Goal: Use online tool/utility: Utilize a website feature to perform a specific function

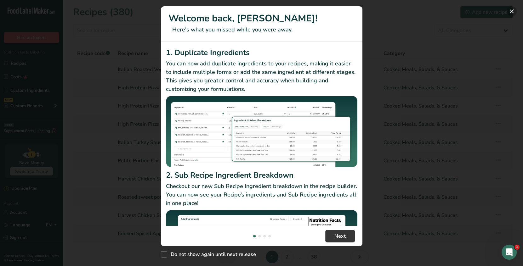
click at [510, 10] on button "New Features" at bounding box center [511, 11] width 10 height 10
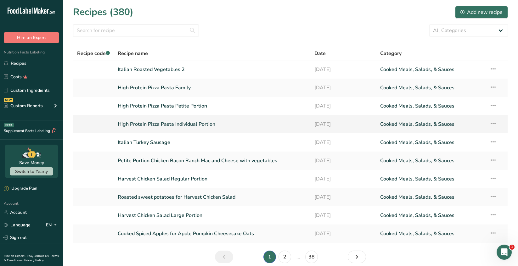
click at [212, 127] on link "High Protein Pizza Pasta Individual Portion" at bounding box center [213, 124] width 190 height 13
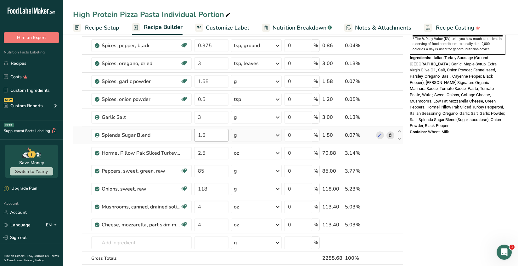
scroll to position [220, 0]
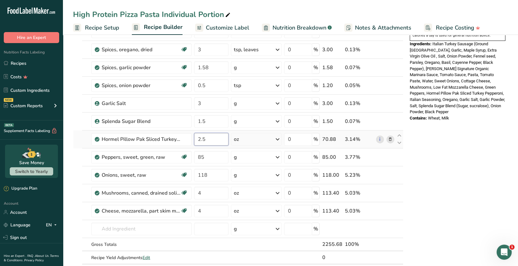
click at [206, 137] on input "2.5" at bounding box center [211, 139] width 34 height 13
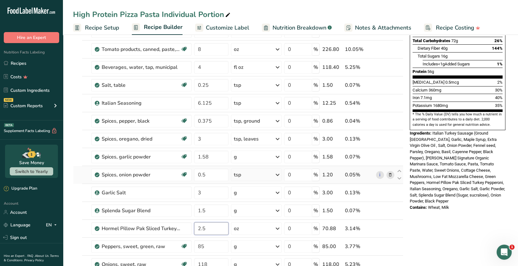
scroll to position [189, 0]
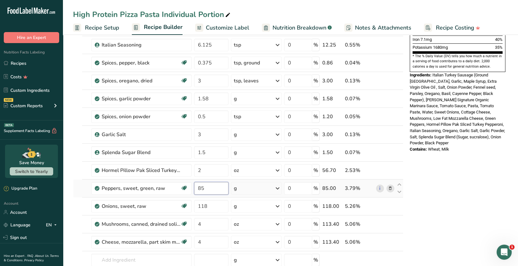
click at [215, 190] on div "Ingredient * Amount * Unit * Waste * .a-a{fill:#347362;}.b-a{fill:#fff;} Grams …" at bounding box center [238, 94] width 331 height 430
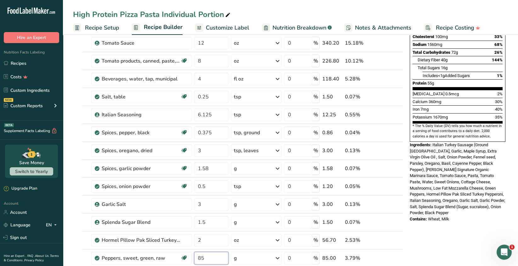
scroll to position [157, 0]
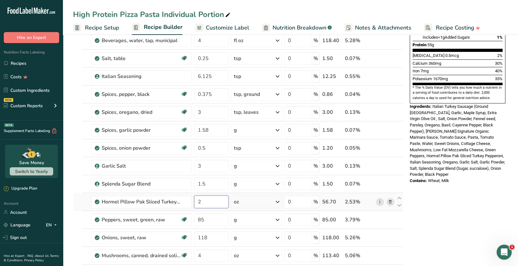
click at [204, 201] on div "Ingredient * Amount * Unit * Waste * .a-a{fill:#347362;}.b-a{fill:#fff;} Grams …" at bounding box center [238, 126] width 331 height 430
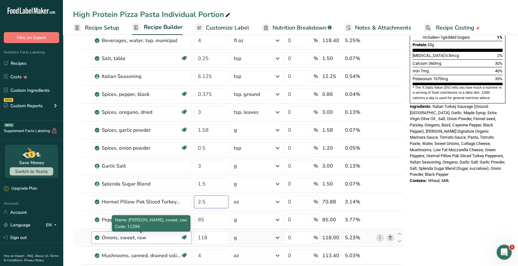
type input "2.5"
click at [171, 239] on div "Ingredient * Amount * Unit * Waste * .a-a{fill:#347362;}.b-a{fill:#fff;} Grams …" at bounding box center [238, 126] width 331 height 430
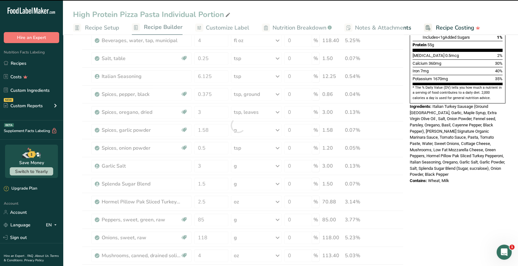
drag, startPoint x: 401, startPoint y: 179, endPoint x: 427, endPoint y: 193, distance: 29.3
click at [415, 198] on div "Nutrition Facts 1 Serving Per Container Serving Size 527g Amount Per Serving Ca…" at bounding box center [457, 240] width 101 height 711
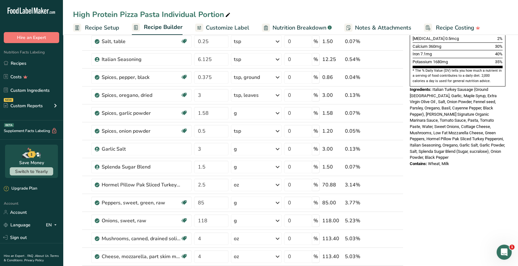
scroll to position [189, 0]
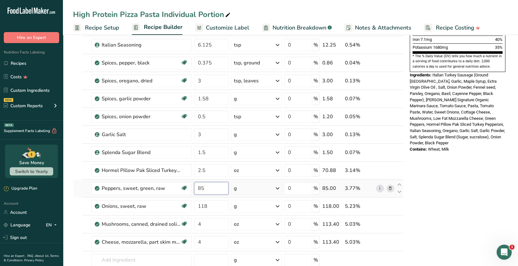
click at [201, 188] on input "85" at bounding box center [211, 188] width 34 height 13
type input "95"
click at [208, 206] on div "Ingredient * Amount * Unit * Waste * .a-a{fill:#347362;}.b-a{fill:#fff;} Grams …" at bounding box center [238, 94] width 331 height 430
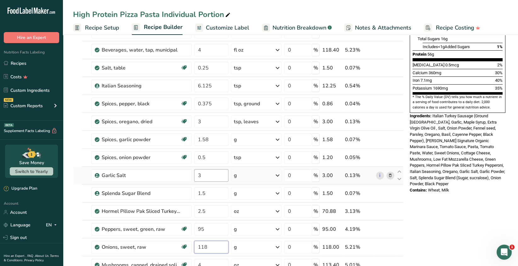
scroll to position [157, 0]
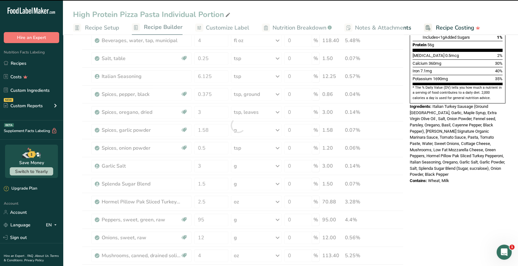
drag, startPoint x: 167, startPoint y: 232, endPoint x: 206, endPoint y: 238, distance: 39.5
click at [206, 238] on div at bounding box center [238, 126] width 331 height 430
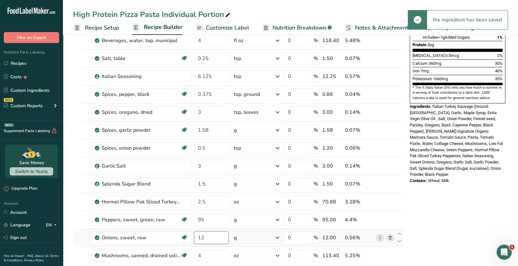
click at [206, 238] on input "12" at bounding box center [211, 238] width 34 height 13
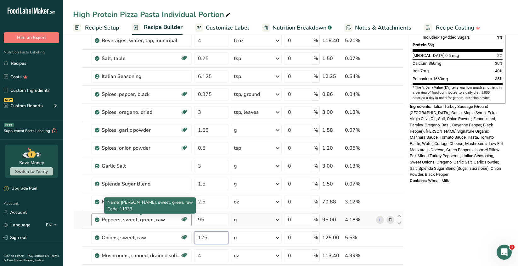
type input "125"
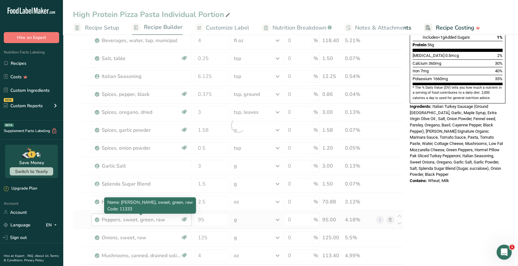
click at [171, 221] on div "Ingredient * Amount * Unit * Waste * .a-a{fill:#347362;}.b-a{fill:#fff;} Grams …" at bounding box center [238, 126] width 331 height 430
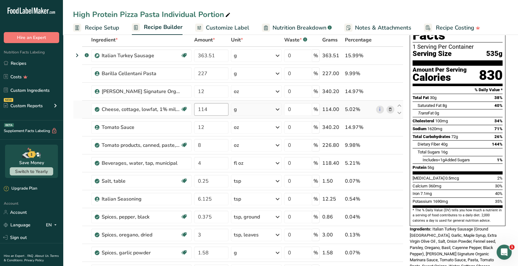
scroll to position [0, 0]
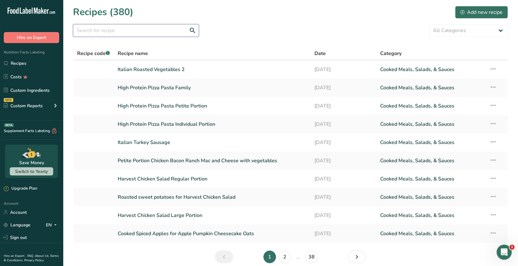
click at [91, 33] on input "text" at bounding box center [136, 30] width 126 height 13
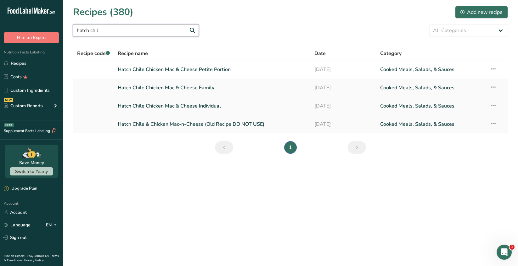
type input "hatch chil"
click at [217, 108] on link "Hatch Chile Chicken Mac & Cheese Individual" at bounding box center [213, 105] width 190 height 13
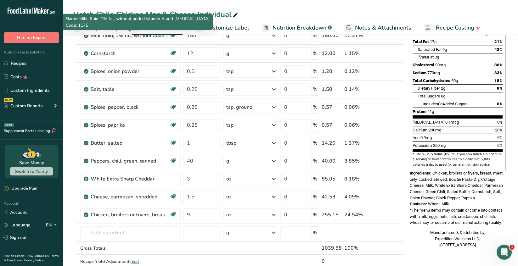
scroll to position [63, 0]
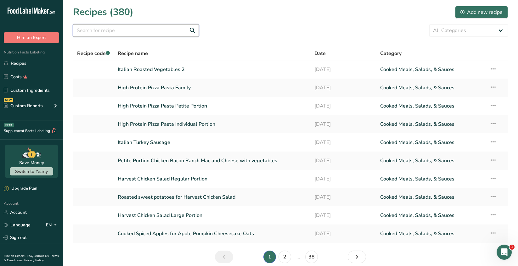
click at [94, 31] on input "text" at bounding box center [136, 30] width 126 height 13
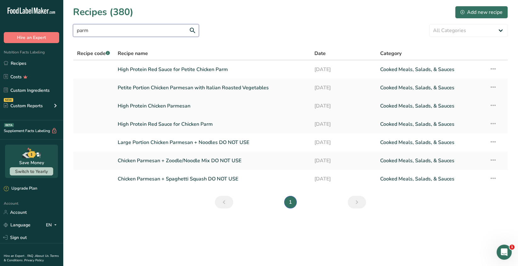
type input "parm"
click at [164, 109] on link "High Protein Chicken Parmesan" at bounding box center [213, 105] width 190 height 13
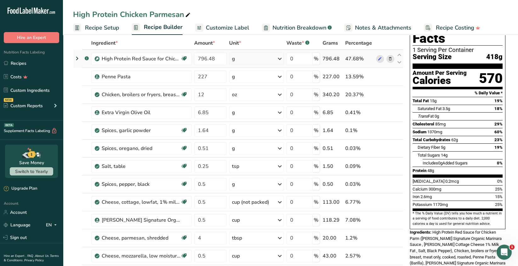
scroll to position [63, 0]
